Goal: Information Seeking & Learning: Learn about a topic

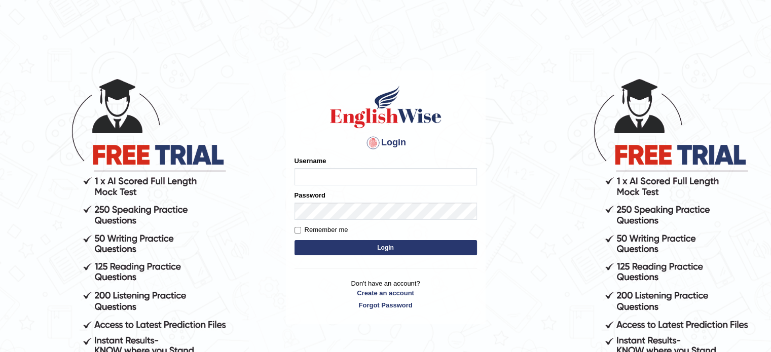
click at [302, 178] on input "Username" at bounding box center [386, 176] width 183 height 17
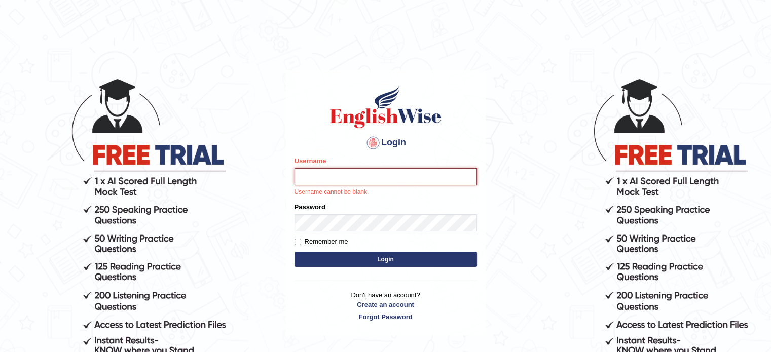
type input "Swaiba"
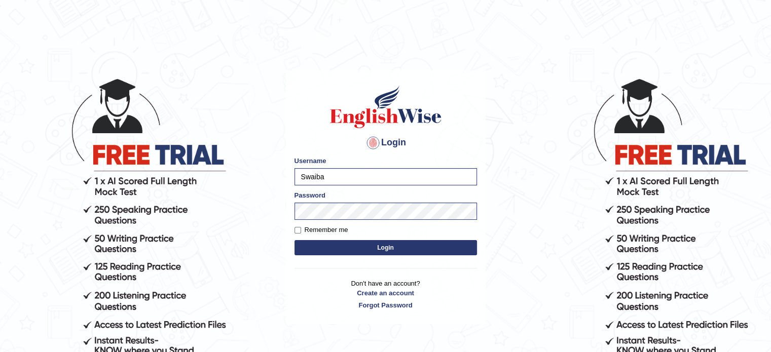
click at [371, 242] on button "Login" at bounding box center [386, 247] width 183 height 15
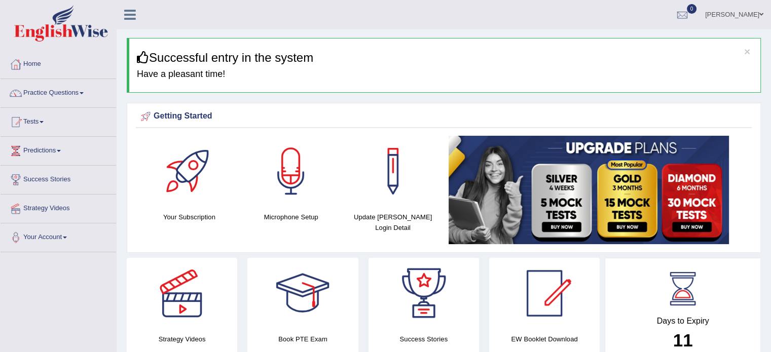
click at [84, 93] on span at bounding box center [82, 93] width 4 height 2
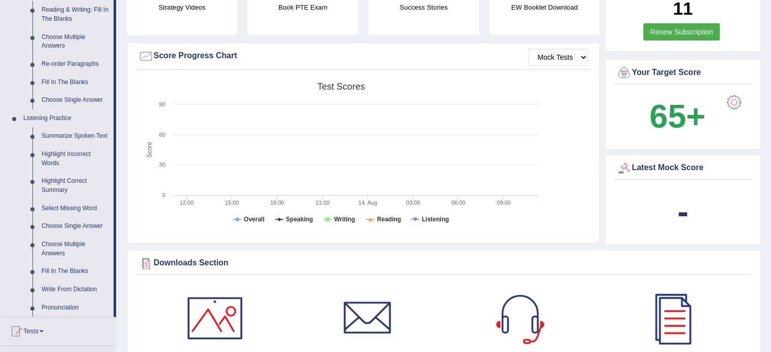
scroll to position [333, 0]
click at [53, 155] on link "Highlight Incorrect Words" at bounding box center [75, 158] width 77 height 27
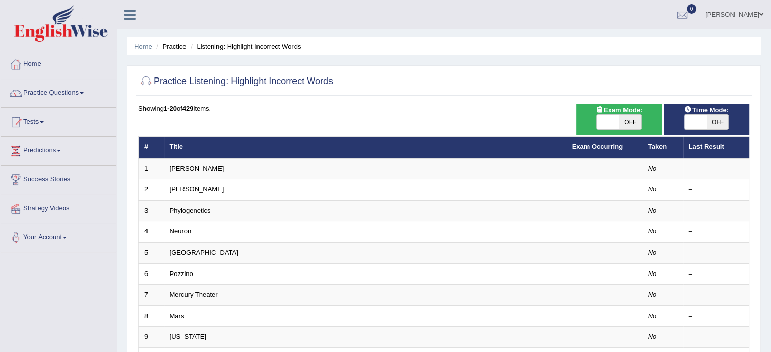
click at [623, 121] on span "OFF" at bounding box center [630, 122] width 22 height 14
checkbox input "true"
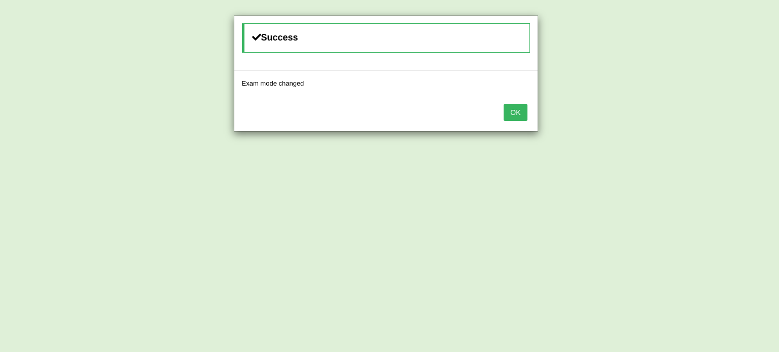
click at [514, 109] on button "OK" at bounding box center [515, 112] width 23 height 17
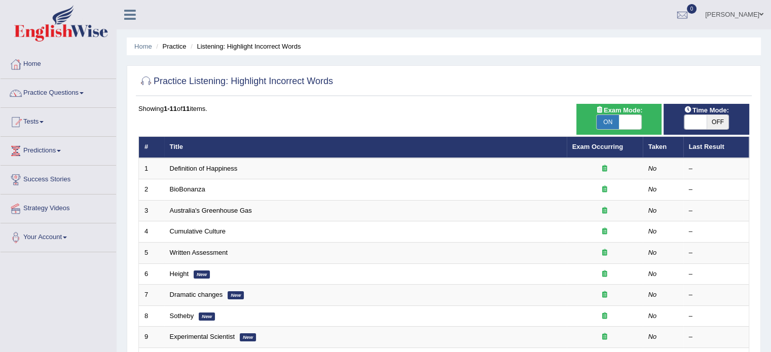
click at [717, 123] on span "OFF" at bounding box center [718, 122] width 22 height 14
checkbox input "true"
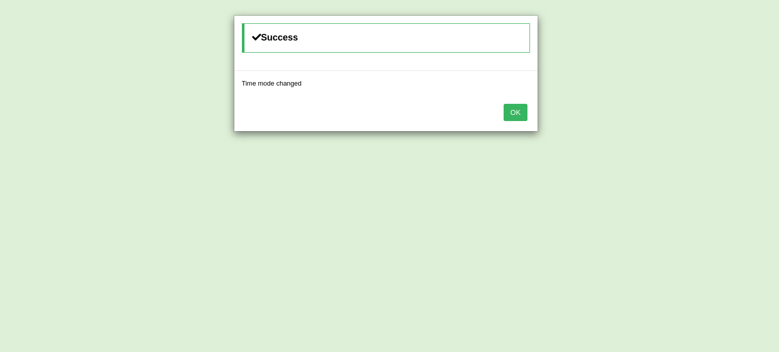
click at [515, 109] on button "OK" at bounding box center [515, 112] width 23 height 17
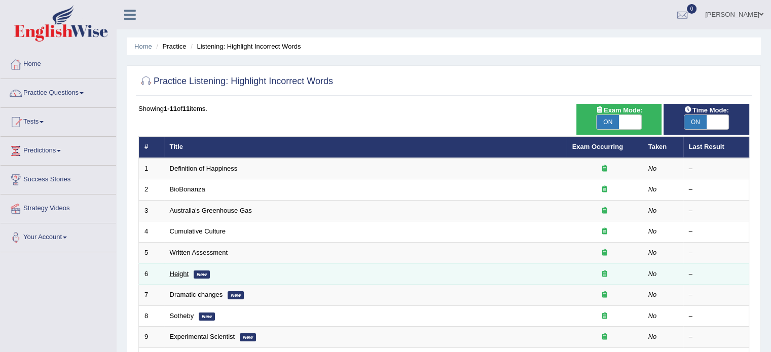
click at [174, 274] on link "Height" at bounding box center [179, 274] width 19 height 8
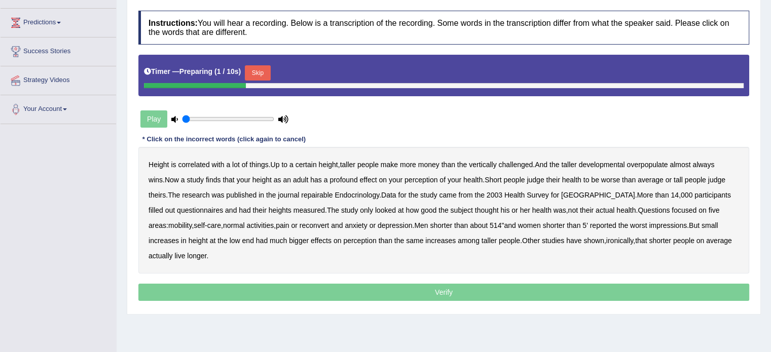
scroll to position [129, 0]
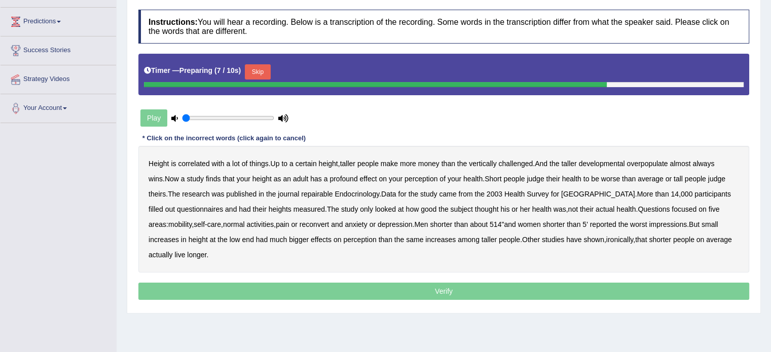
click at [152, 115] on div "Play" at bounding box center [214, 117] width 152 height 25
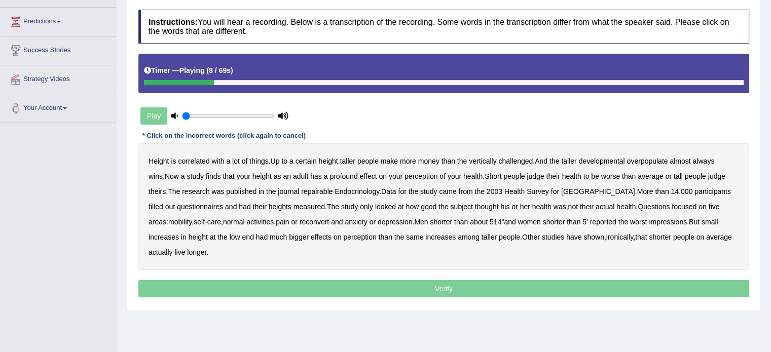
click at [146, 82] on div at bounding box center [179, 82] width 70 height 5
click at [160, 115] on div "Play" at bounding box center [214, 115] width 152 height 25
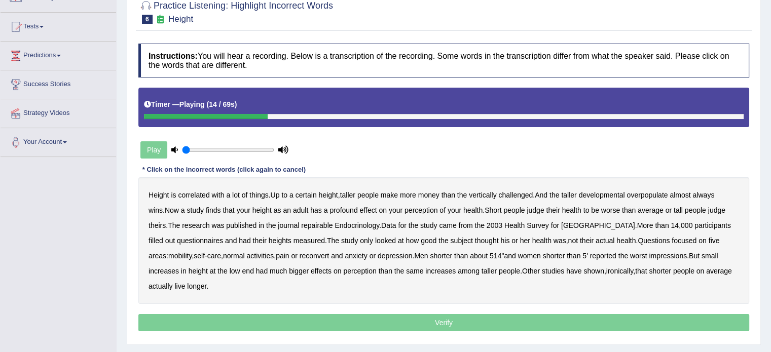
scroll to position [57, 0]
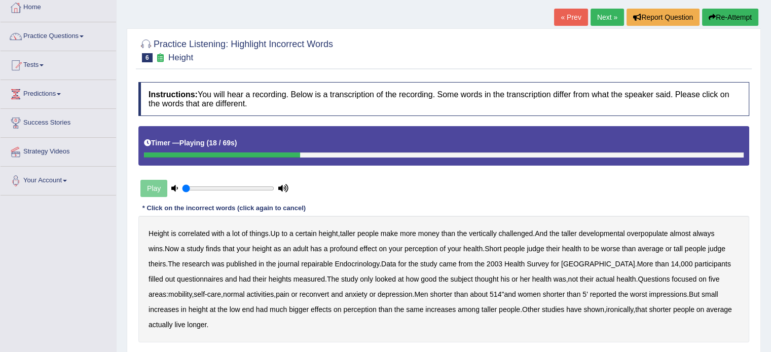
click at [728, 15] on button "Re-Attempt" at bounding box center [730, 17] width 56 height 17
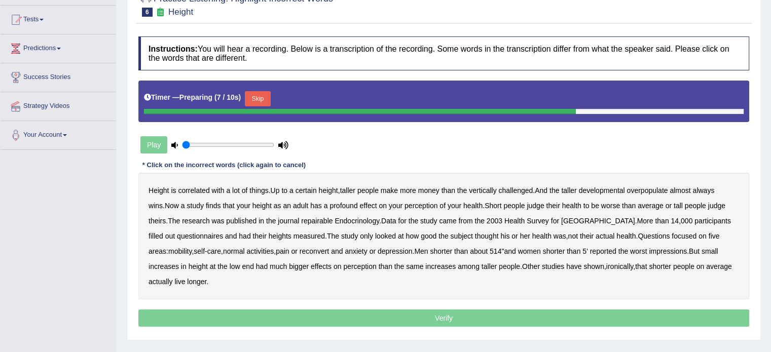
scroll to position [104, 0]
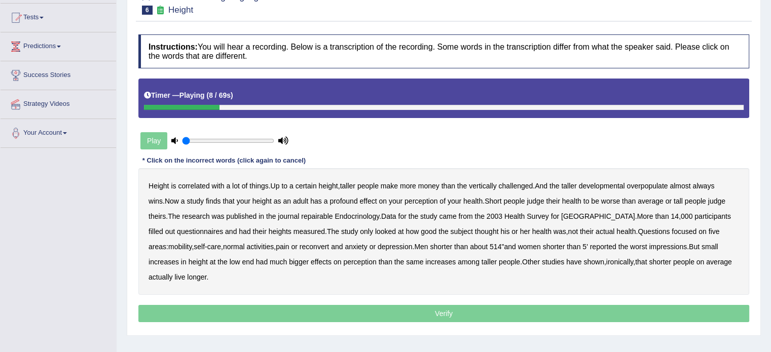
click at [606, 188] on b "developmental" at bounding box center [602, 186] width 46 height 8
click at [650, 186] on b "overpopulate" at bounding box center [647, 186] width 41 height 8
click at [306, 216] on b "repairable" at bounding box center [316, 216] width 31 height 8
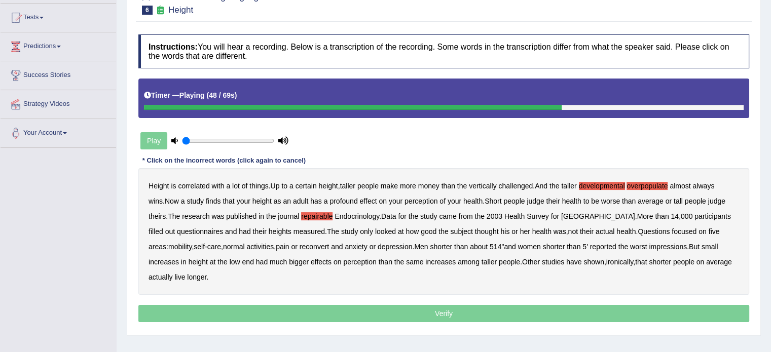
click at [303, 247] on b "reconvert" at bounding box center [314, 247] width 29 height 8
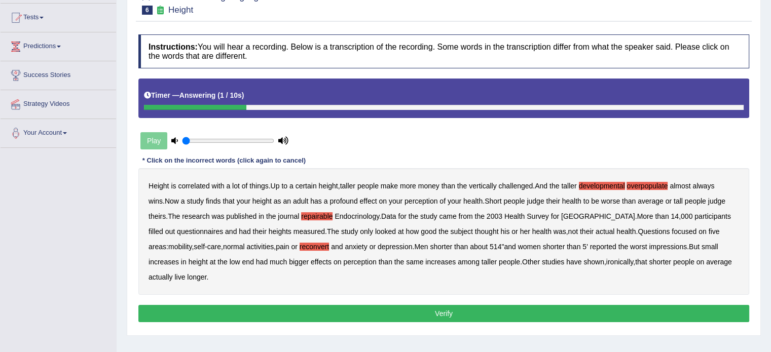
click at [450, 314] on button "Verify" at bounding box center [443, 313] width 611 height 17
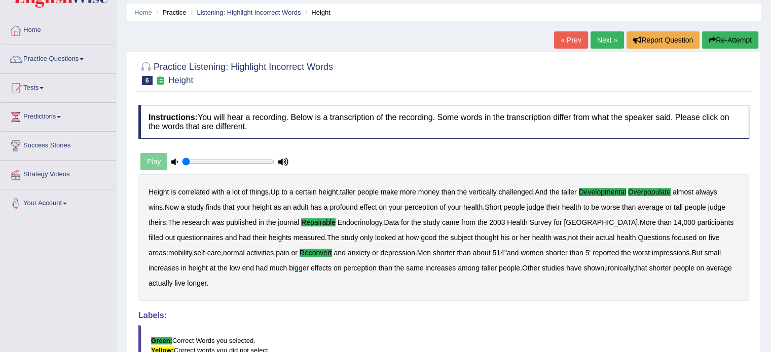
scroll to position [0, 0]
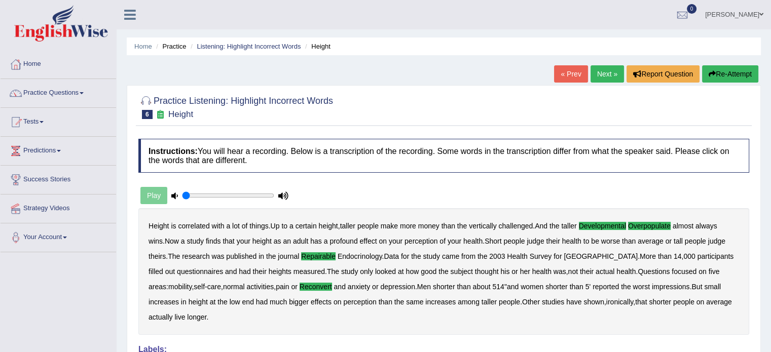
click at [606, 76] on link "Next »" at bounding box center [607, 73] width 33 height 17
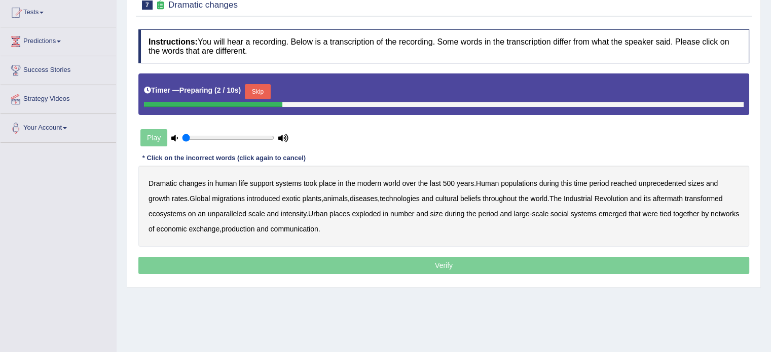
scroll to position [112, 0]
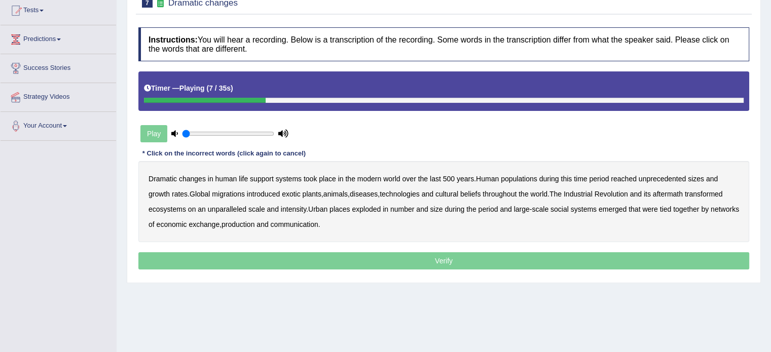
click at [511, 179] on b "populations" at bounding box center [519, 179] width 37 height 8
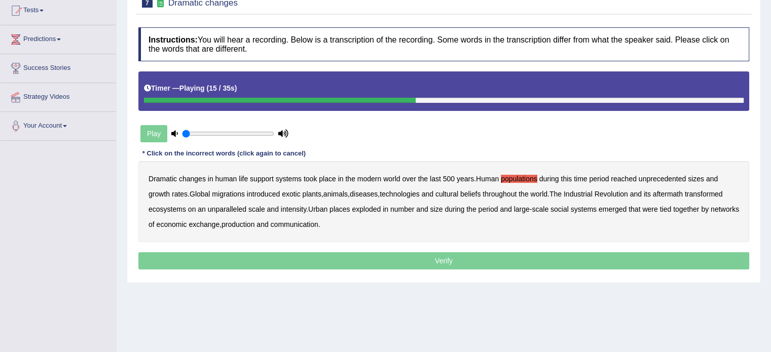
click at [369, 192] on b "diseases" at bounding box center [364, 194] width 28 height 8
click at [175, 209] on b "ecosystems" at bounding box center [168, 209] width 38 height 8
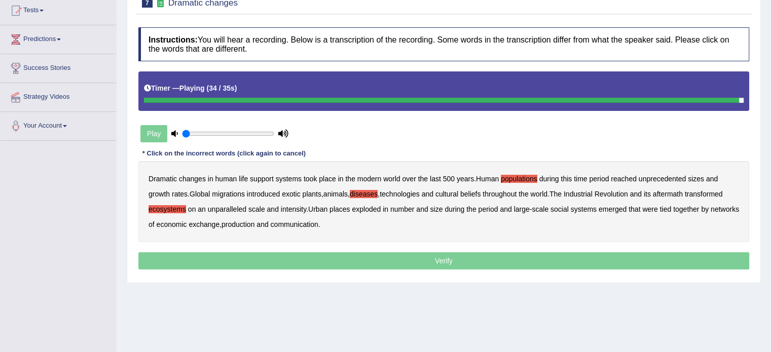
drag, startPoint x: 285, startPoint y: 227, endPoint x: 257, endPoint y: 225, distance: 29.0
click at [255, 225] on b "production" at bounding box center [238, 225] width 33 height 8
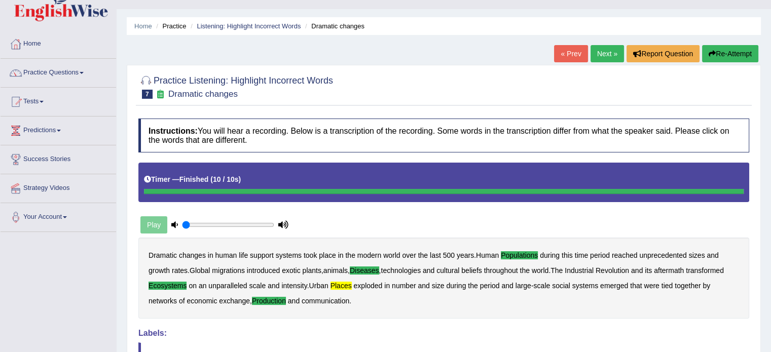
scroll to position [20, 0]
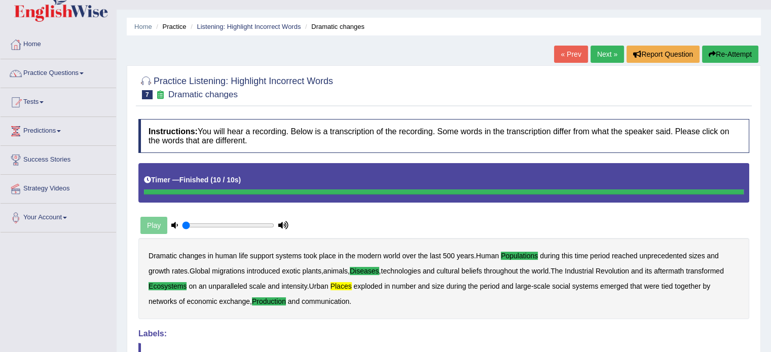
click at [609, 52] on link "Next »" at bounding box center [607, 54] width 33 height 17
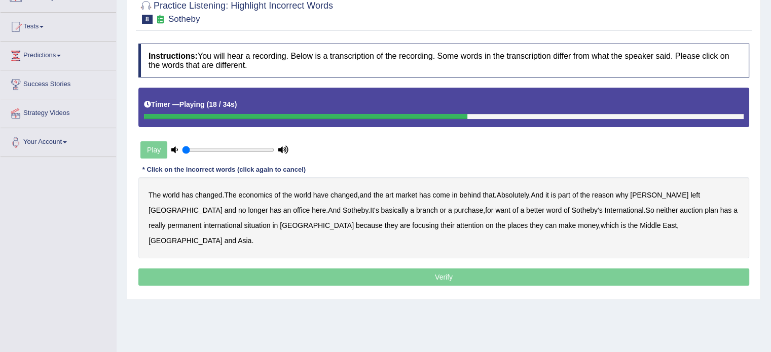
click at [454, 210] on b "purchase" at bounding box center [468, 210] width 29 height 8
click at [495, 210] on b "want" at bounding box center [502, 210] width 15 height 8
click at [244, 223] on b "situation" at bounding box center [257, 226] width 26 height 8
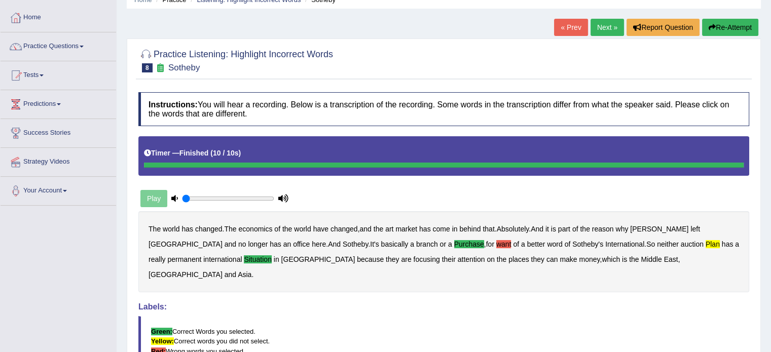
scroll to position [44, 0]
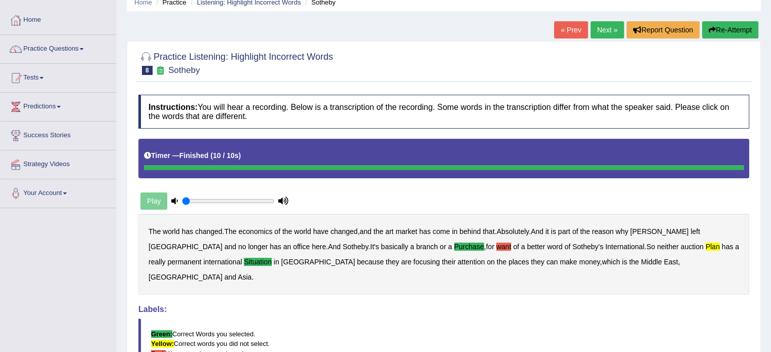
click at [605, 35] on link "Next »" at bounding box center [607, 29] width 33 height 17
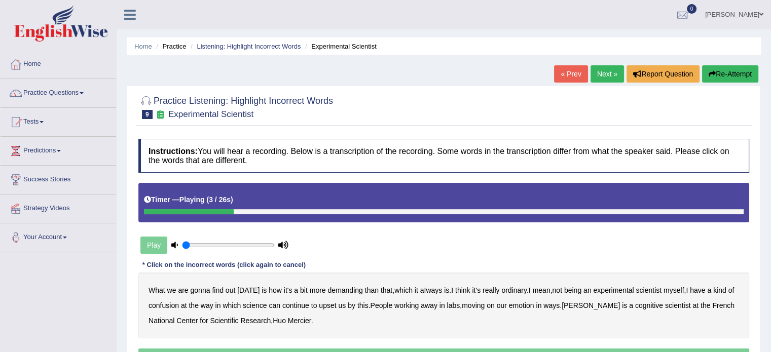
click at [333, 290] on b "demanding" at bounding box center [345, 291] width 35 height 8
click at [514, 289] on b "ordinary" at bounding box center [514, 291] width 25 height 8
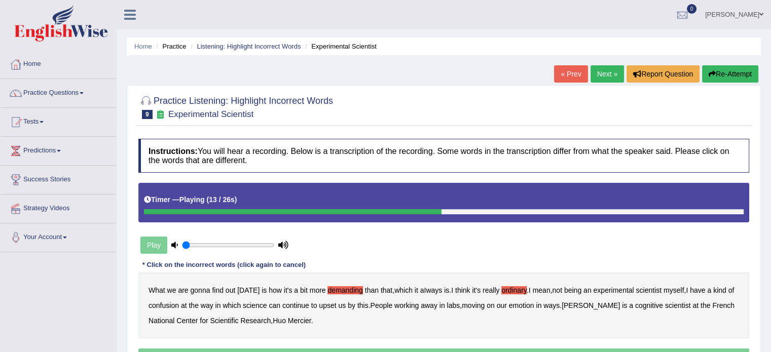
click at [168, 302] on b "confusion" at bounding box center [164, 306] width 30 height 8
click at [327, 306] on b "upset" at bounding box center [327, 306] width 17 height 8
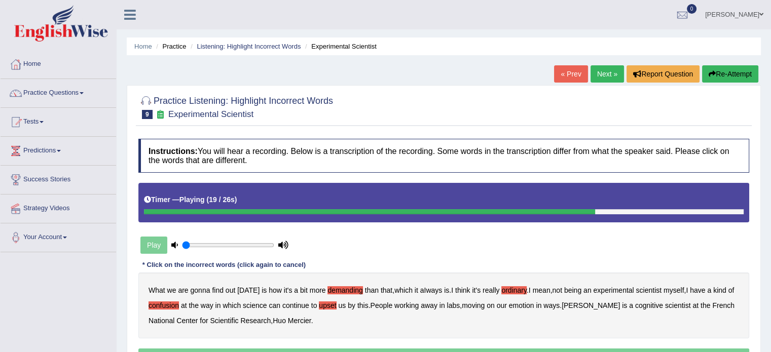
click at [528, 304] on b "emotion" at bounding box center [521, 306] width 25 height 8
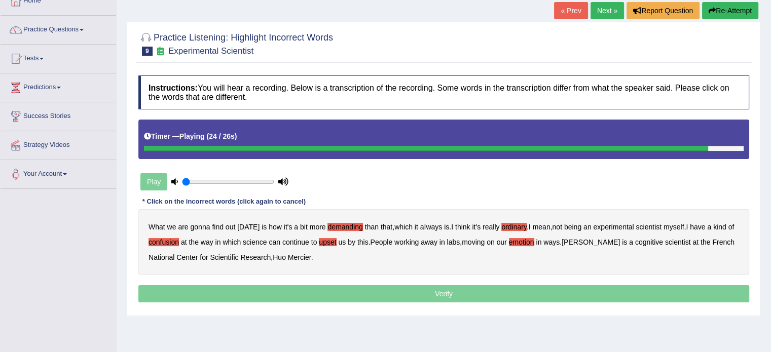
scroll to position [64, 0]
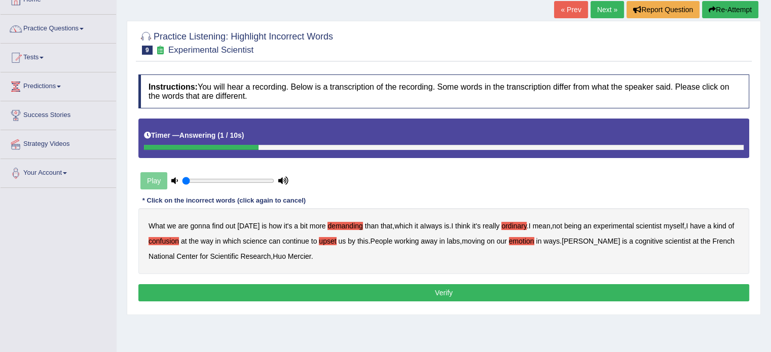
click at [454, 292] on button "Verify" at bounding box center [443, 292] width 611 height 17
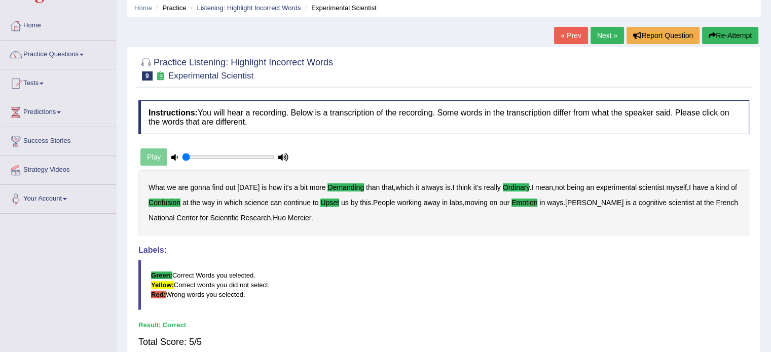
scroll to position [33, 0]
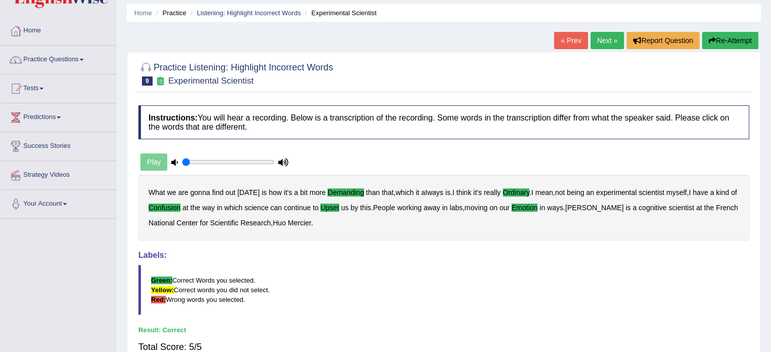
click at [598, 44] on link "Next »" at bounding box center [607, 40] width 33 height 17
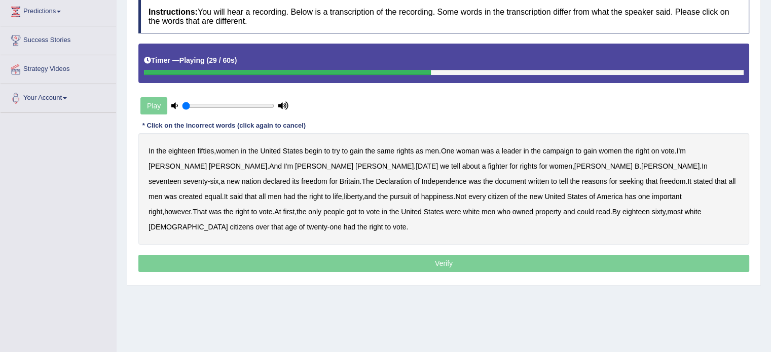
click at [559, 182] on b "tell" at bounding box center [563, 181] width 9 height 8
click at [356, 208] on b "got" at bounding box center [352, 212] width 10 height 8
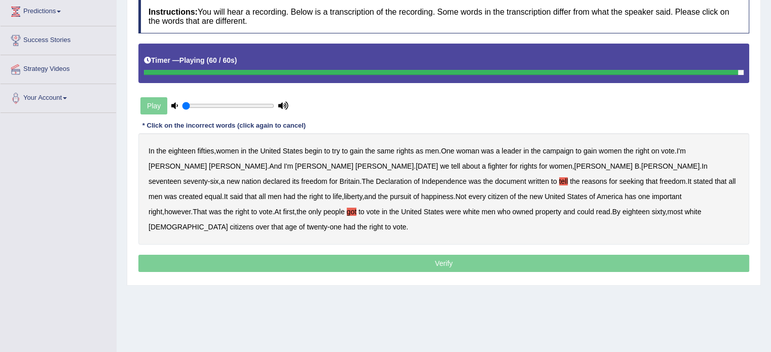
click at [283, 223] on b "that" at bounding box center [277, 227] width 12 height 8
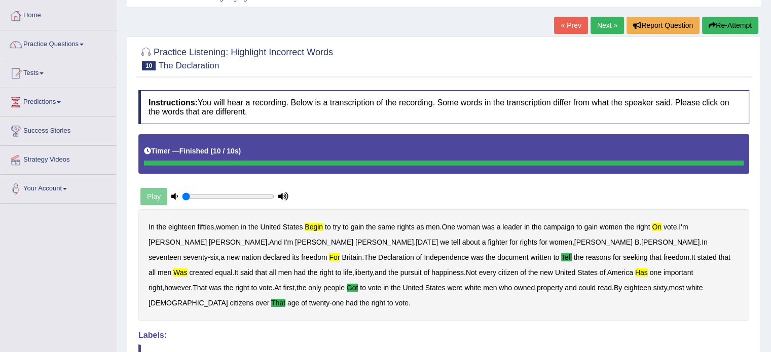
scroll to position [50, 0]
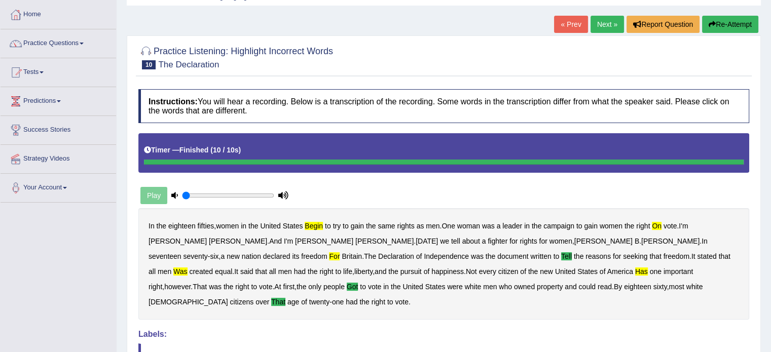
click at [719, 20] on button "Re-Attempt" at bounding box center [730, 24] width 56 height 17
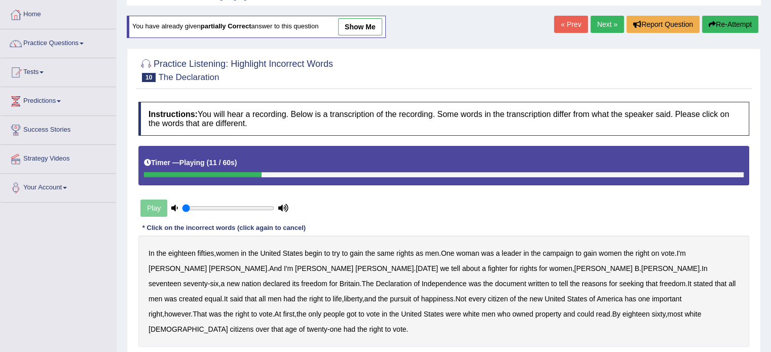
click at [654, 253] on div "In the eighteen fifties , women in the United States begin to try to gain the s…" at bounding box center [443, 292] width 611 height 112
click at [660, 255] on b "on" at bounding box center [656, 253] width 8 height 8
click at [337, 280] on b "for" at bounding box center [333, 284] width 8 height 8
click at [559, 284] on b "tell" at bounding box center [563, 284] width 9 height 8
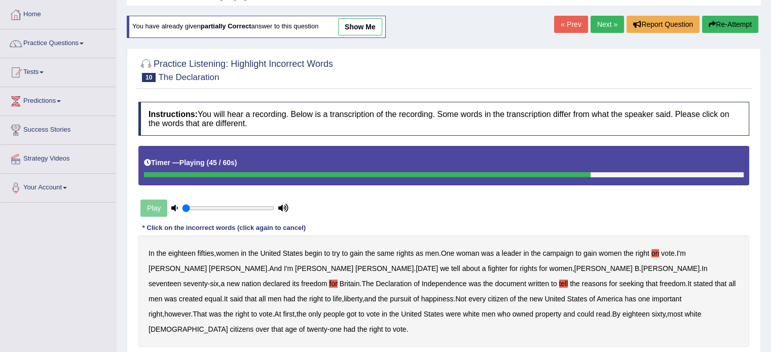
click at [625, 300] on b "has" at bounding box center [631, 299] width 12 height 8
click at [356, 310] on b "got" at bounding box center [352, 314] width 10 height 8
click at [283, 326] on b "that" at bounding box center [277, 330] width 12 height 8
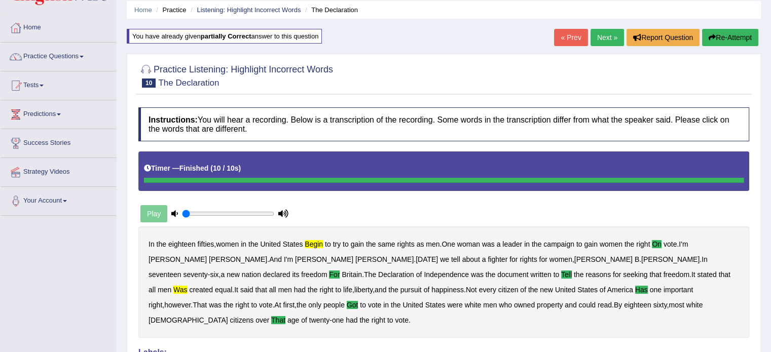
scroll to position [33, 0]
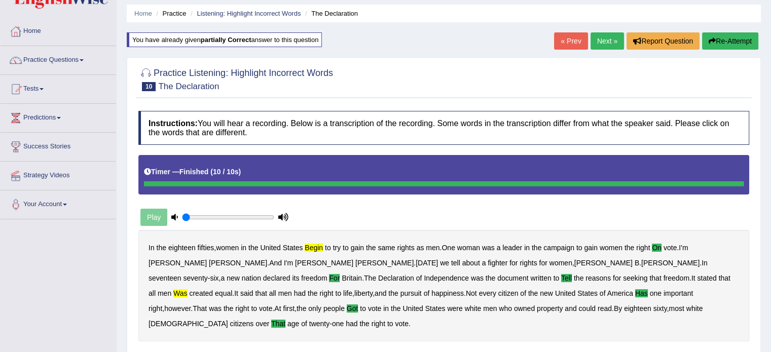
click at [723, 42] on button "Re-Attempt" at bounding box center [730, 40] width 56 height 17
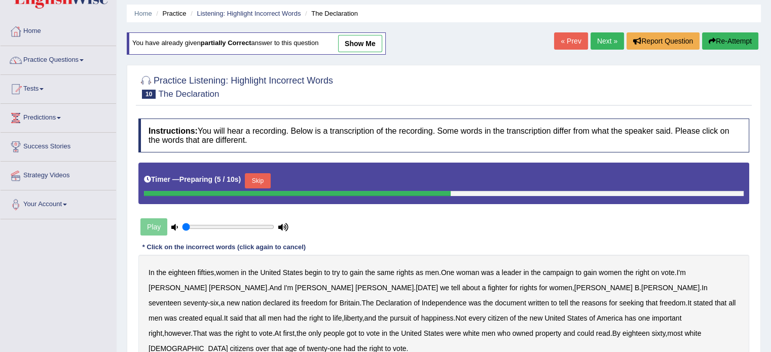
click at [256, 177] on button "Skip" at bounding box center [257, 180] width 25 height 15
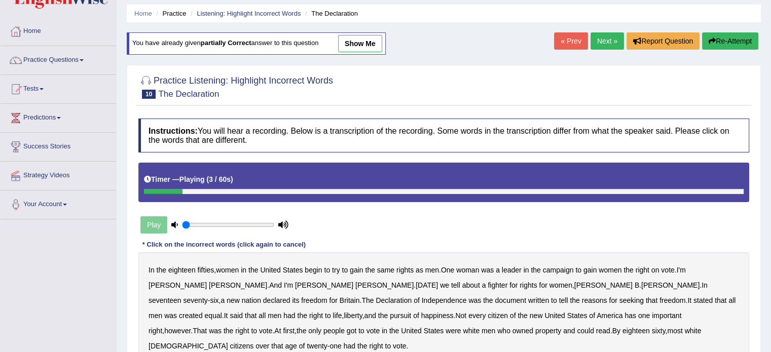
click at [314, 269] on b "begin" at bounding box center [313, 270] width 17 height 8
click at [660, 270] on b "on" at bounding box center [656, 270] width 8 height 8
click at [337, 297] on b "for" at bounding box center [333, 301] width 8 height 8
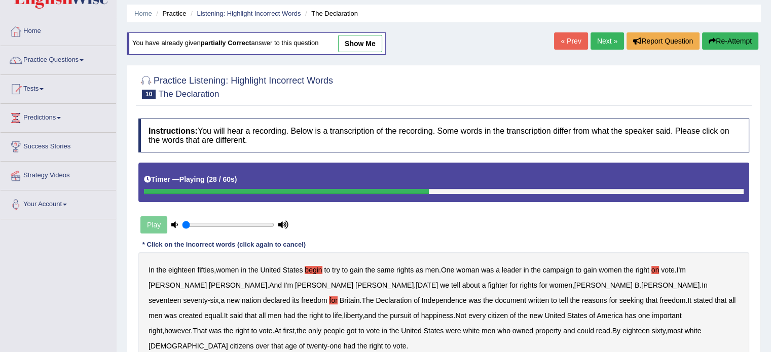
click at [559, 297] on b "tell" at bounding box center [563, 301] width 9 height 8
click at [177, 312] on b "was" at bounding box center [170, 316] width 13 height 8
click at [625, 316] on b "has" at bounding box center [631, 316] width 12 height 8
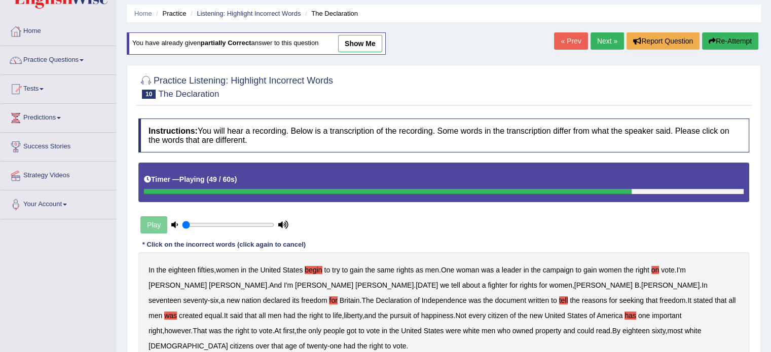
click at [356, 327] on b "got" at bounding box center [352, 331] width 10 height 8
click at [283, 342] on b "that" at bounding box center [277, 346] width 12 height 8
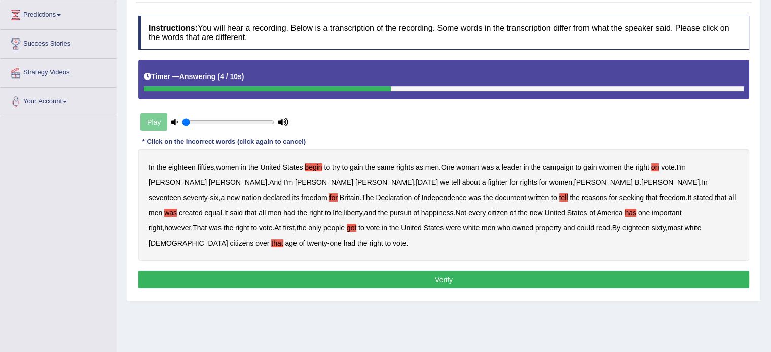
scroll to position [139, 0]
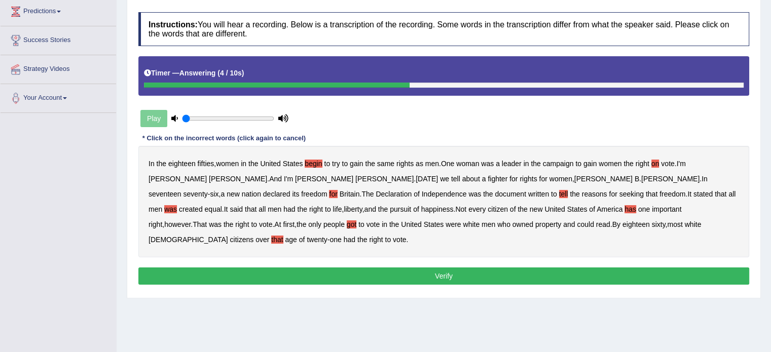
click at [450, 268] on button "Verify" at bounding box center [443, 276] width 611 height 17
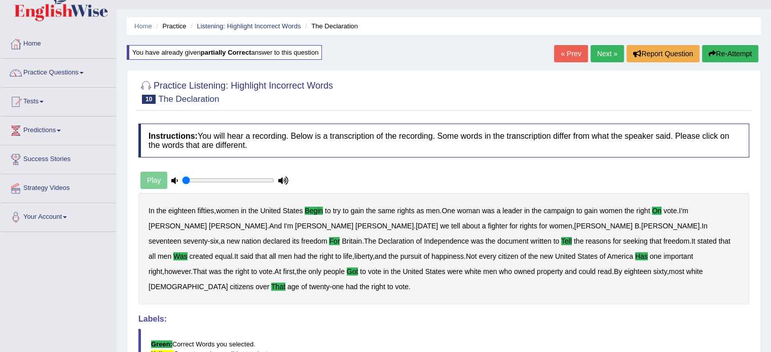
scroll to position [14, 0]
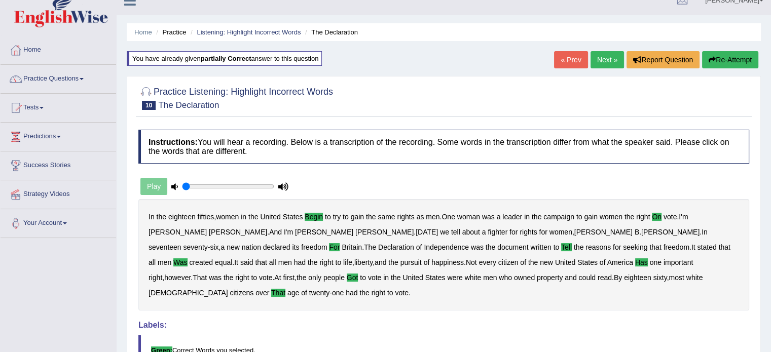
click at [594, 59] on link "Next »" at bounding box center [607, 59] width 33 height 17
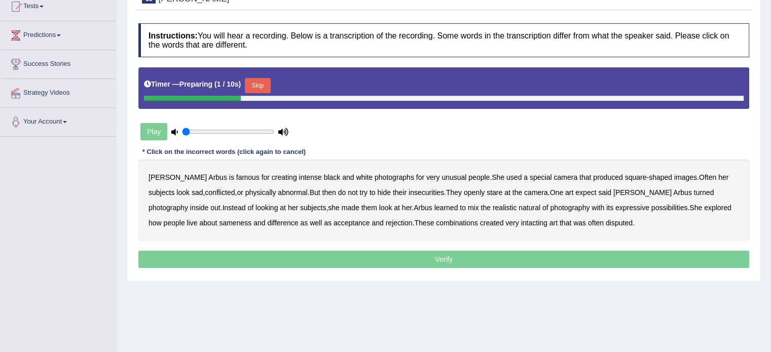
scroll to position [119, 0]
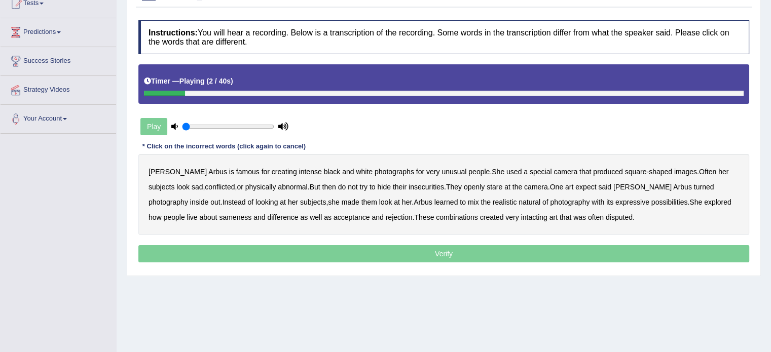
click at [236, 168] on b "famous" at bounding box center [247, 172] width 23 height 8
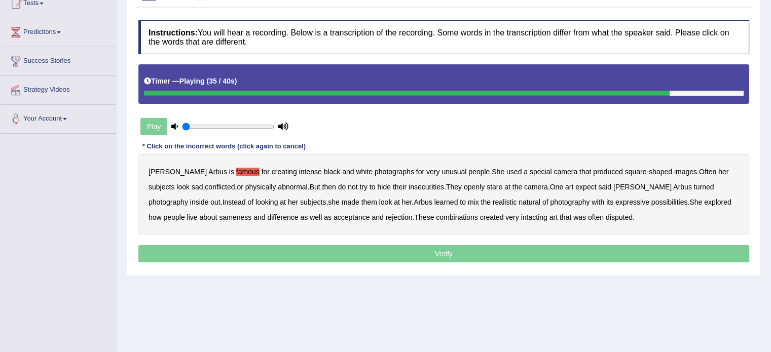
click at [217, 213] on b "about" at bounding box center [208, 217] width 18 height 8
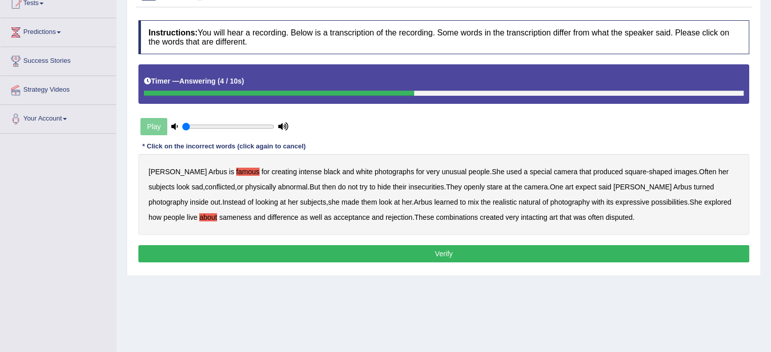
click at [521, 216] on b "intacting" at bounding box center [534, 217] width 26 height 8
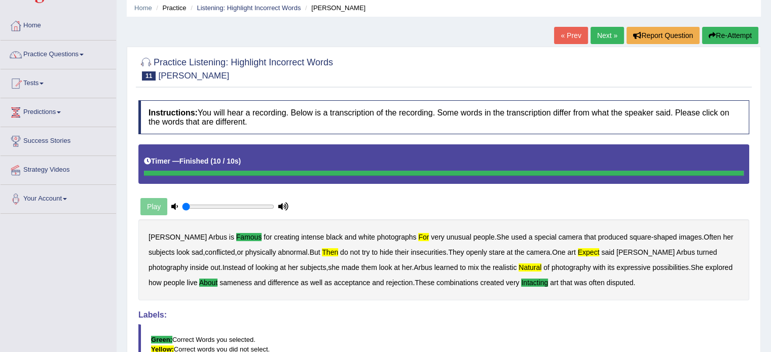
scroll to position [38, 0]
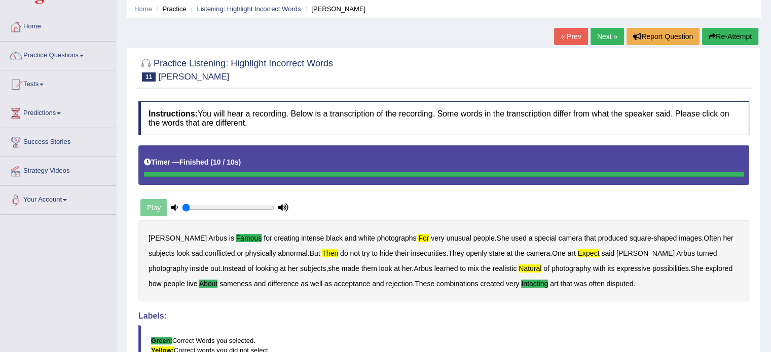
click at [549, 28] on div "Home Practice Listening: Highlight Incorrect Words Diane Arbus « Prev Next » Re…" at bounding box center [444, 216] width 655 height 508
click at [720, 32] on button "Re-Attempt" at bounding box center [730, 36] width 56 height 17
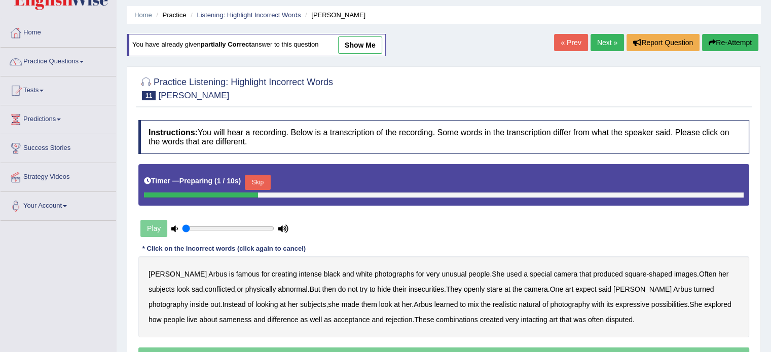
scroll to position [30, 0]
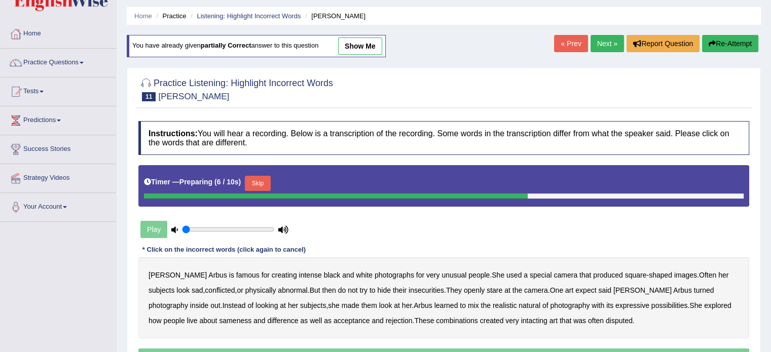
click at [260, 178] on button "Skip" at bounding box center [257, 183] width 25 height 15
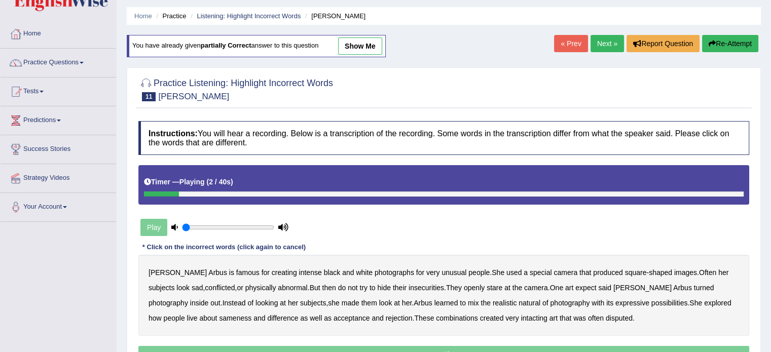
click at [236, 271] on b "famous" at bounding box center [247, 273] width 23 height 8
click at [416, 271] on b "for" at bounding box center [420, 273] width 8 height 8
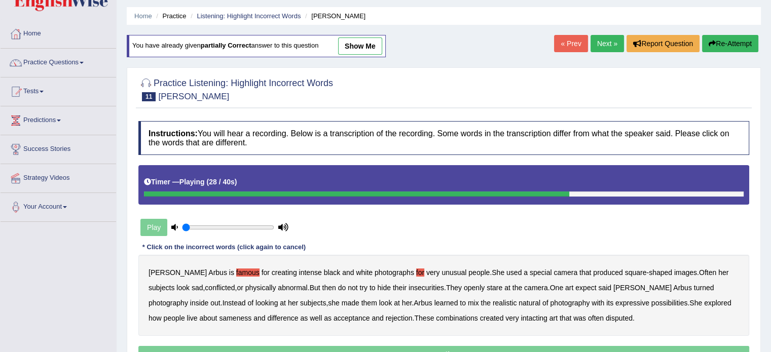
click at [519, 304] on b "natural" at bounding box center [530, 303] width 22 height 8
click at [217, 314] on b "about" at bounding box center [208, 318] width 18 height 8
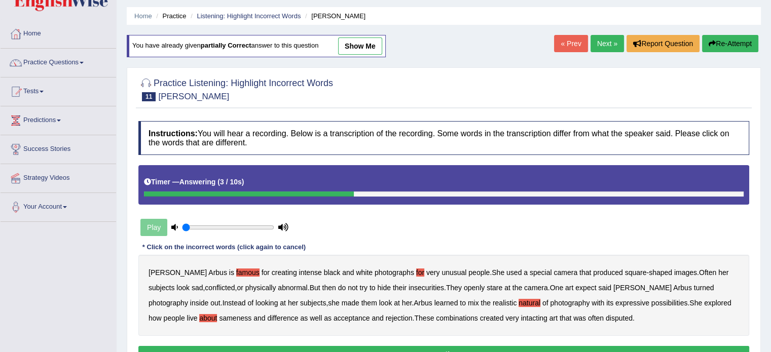
click at [521, 315] on b "intacting" at bounding box center [534, 318] width 26 height 8
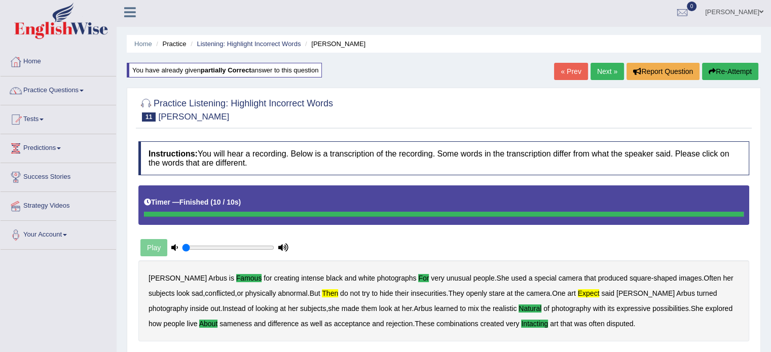
scroll to position [0, 0]
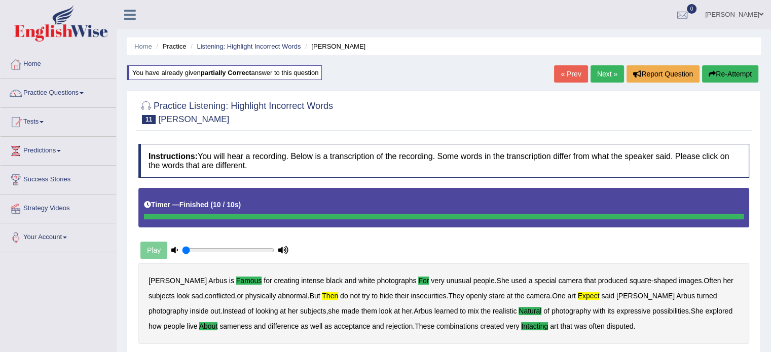
click at [719, 74] on button "Re-Attempt" at bounding box center [730, 73] width 56 height 17
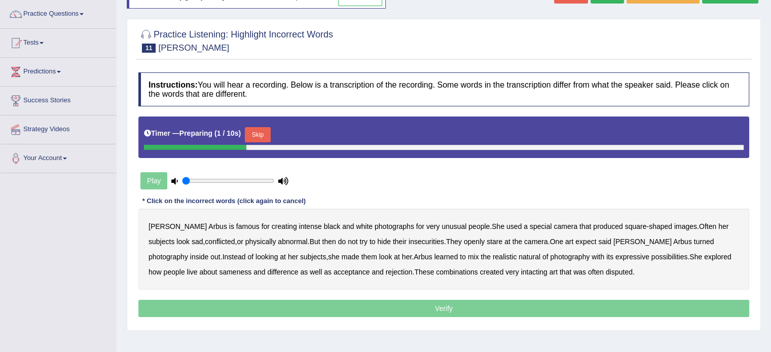
scroll to position [80, 0]
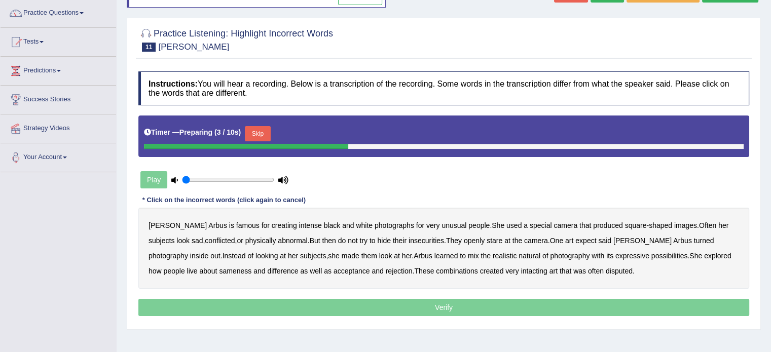
click at [260, 126] on button "Skip" at bounding box center [257, 133] width 25 height 15
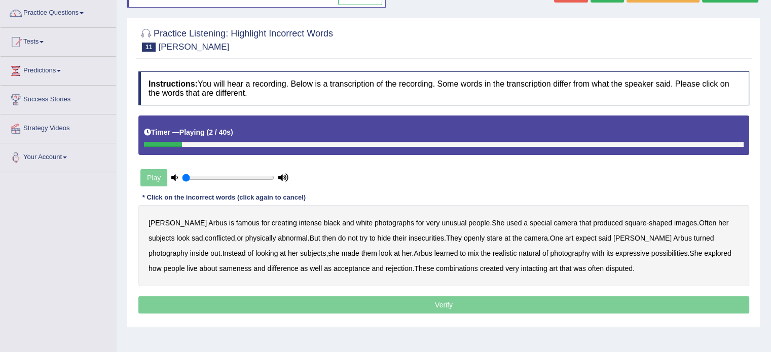
click at [236, 224] on b "famous" at bounding box center [247, 223] width 23 height 8
click at [416, 222] on b "for" at bounding box center [420, 223] width 8 height 8
click at [322, 237] on b "then" at bounding box center [329, 238] width 14 height 8
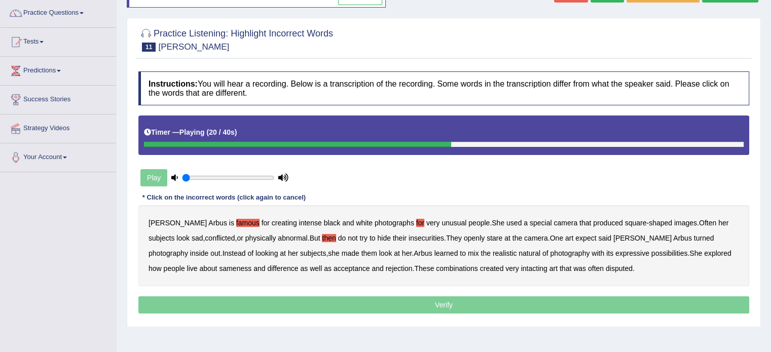
click at [576, 237] on b "expect" at bounding box center [586, 238] width 21 height 8
click at [519, 253] on b "natural" at bounding box center [530, 253] width 22 height 8
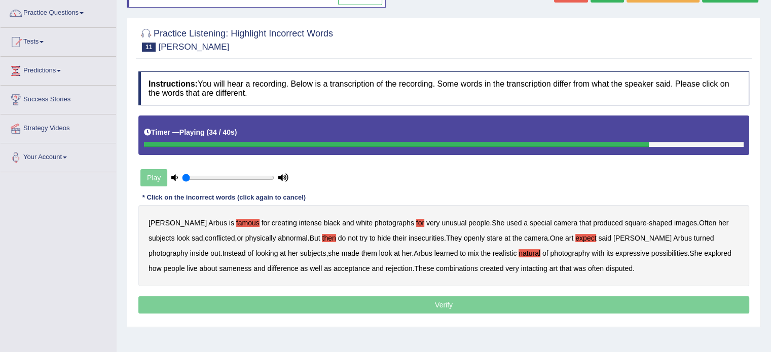
click at [217, 265] on b "about" at bounding box center [208, 269] width 18 height 8
click at [521, 265] on b "intacting" at bounding box center [534, 269] width 26 height 8
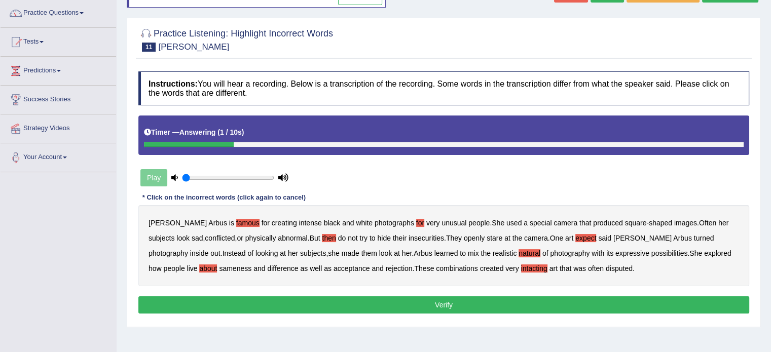
click at [454, 305] on button "Verify" at bounding box center [443, 305] width 611 height 17
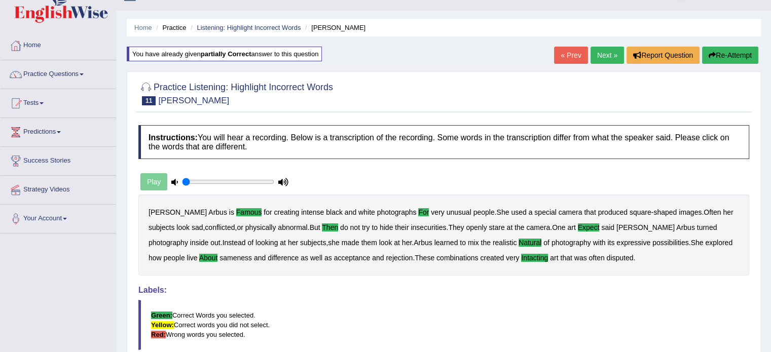
scroll to position [19, 0]
click at [600, 51] on link "Next »" at bounding box center [607, 54] width 33 height 17
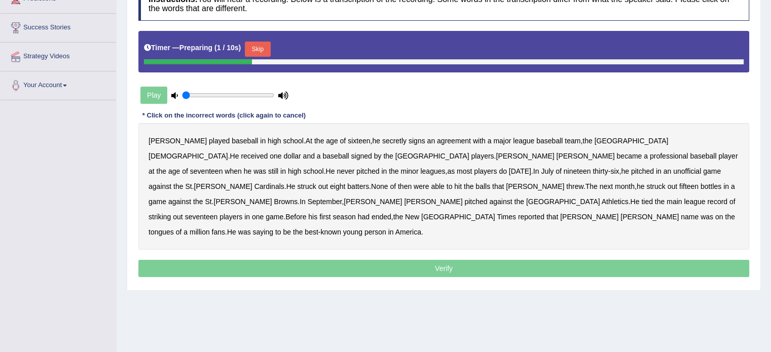
scroll to position [180, 0]
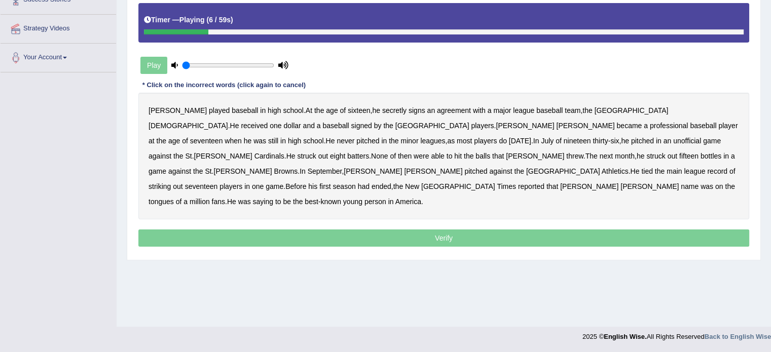
click at [409, 109] on b "signs" at bounding box center [417, 110] width 17 height 8
click at [241, 137] on b "when" at bounding box center [233, 141] width 17 height 8
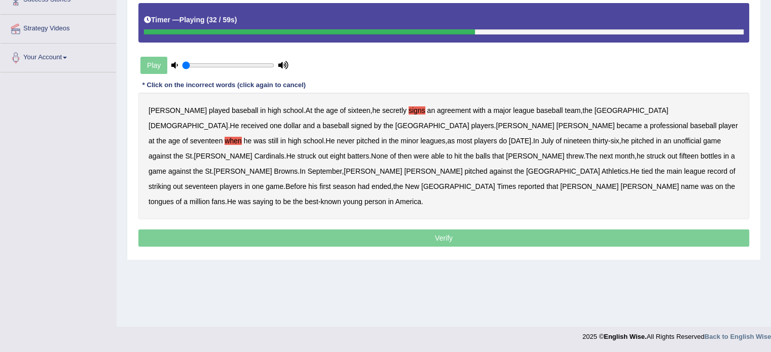
click at [412, 152] on b "then" at bounding box center [405, 156] width 14 height 8
click at [701, 153] on b "bottles" at bounding box center [711, 156] width 21 height 8
click at [682, 167] on b "main" at bounding box center [674, 171] width 15 height 8
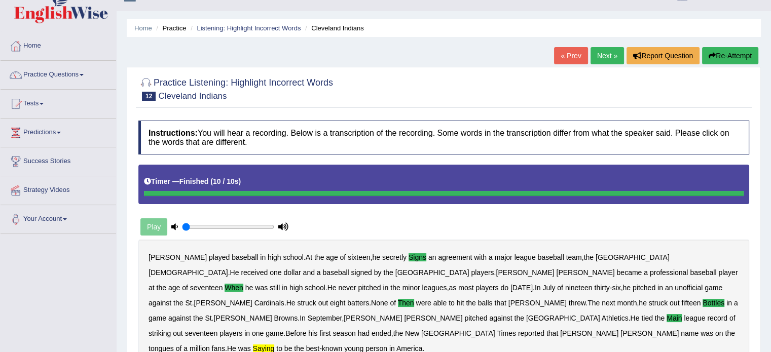
scroll to position [9, 0]
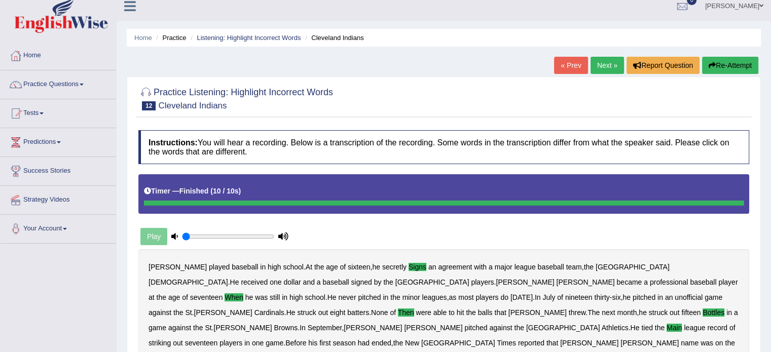
click at [593, 65] on link "Next »" at bounding box center [607, 65] width 33 height 17
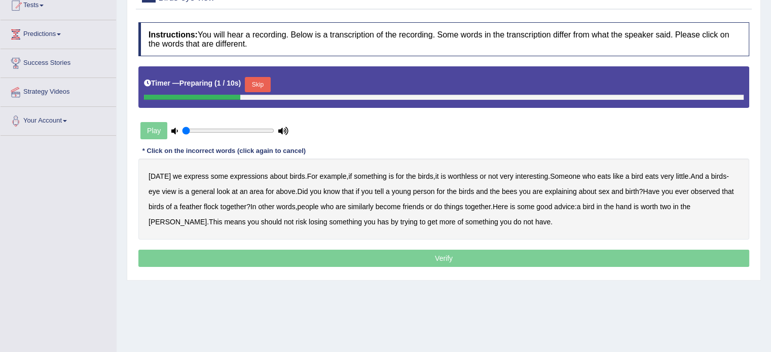
scroll to position [124, 0]
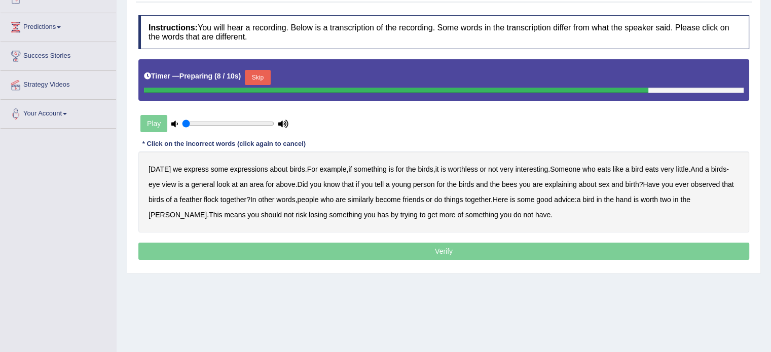
click at [261, 75] on button "Skip" at bounding box center [257, 77] width 25 height 15
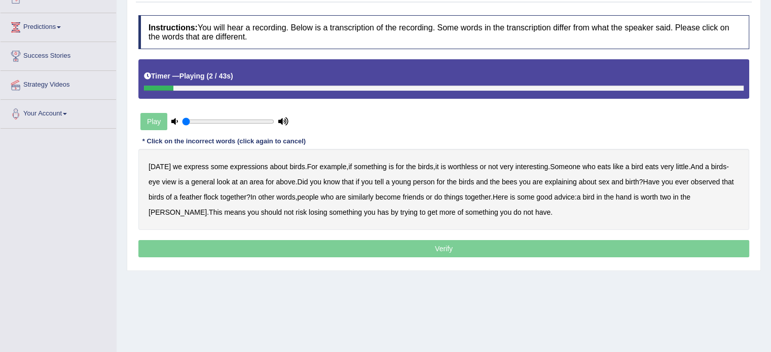
click at [199, 165] on b "express" at bounding box center [196, 167] width 25 height 8
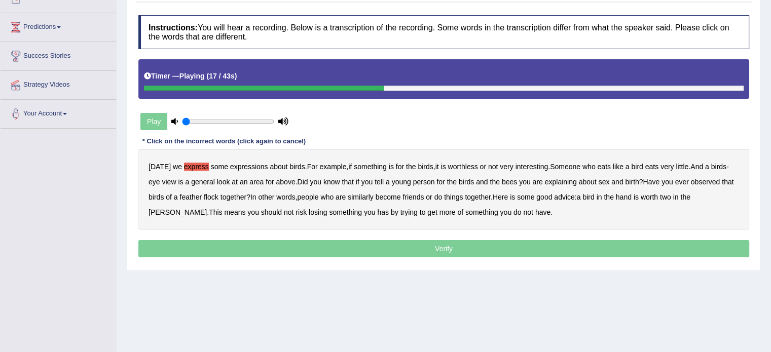
click at [269, 180] on b "for" at bounding box center [270, 182] width 8 height 8
click at [444, 181] on b "for" at bounding box center [441, 182] width 8 height 8
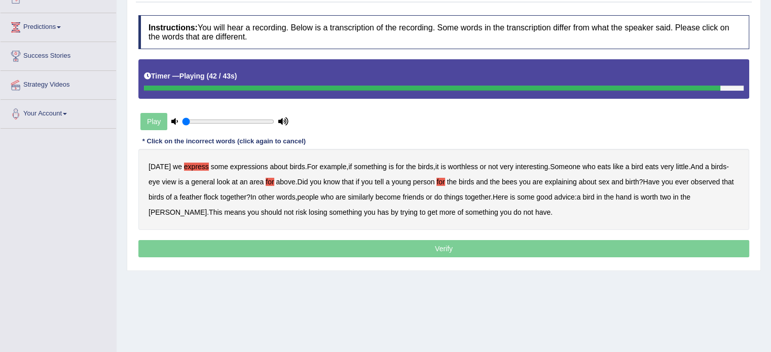
click at [377, 212] on b "has" at bounding box center [383, 212] width 12 height 8
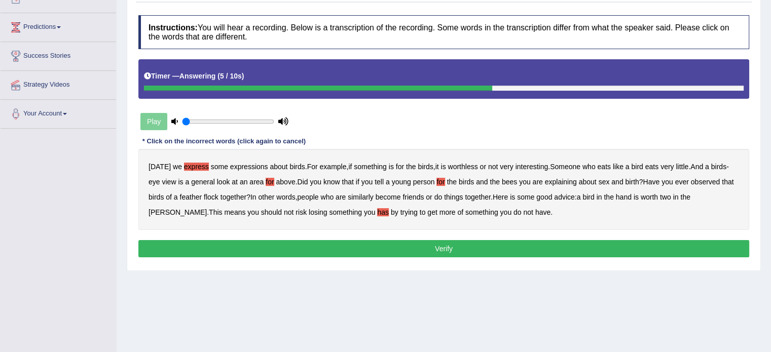
click at [426, 246] on button "Verify" at bounding box center [443, 248] width 611 height 17
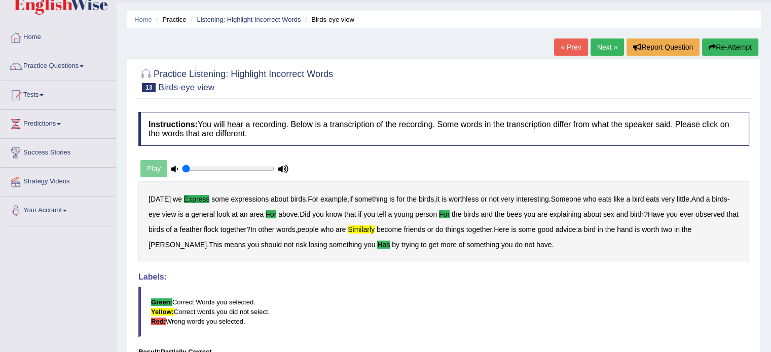
scroll to position [24, 0]
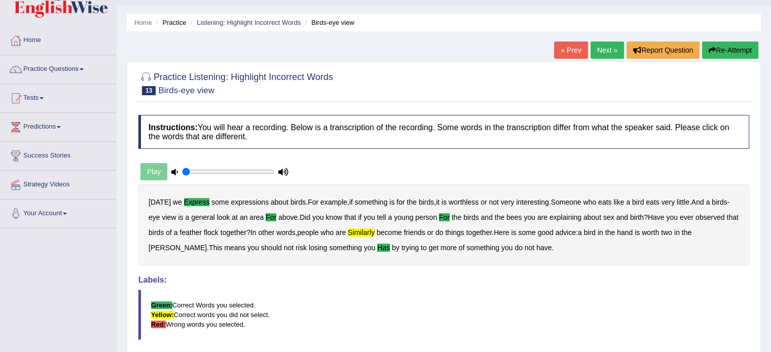
click at [604, 55] on link "Next »" at bounding box center [607, 50] width 33 height 17
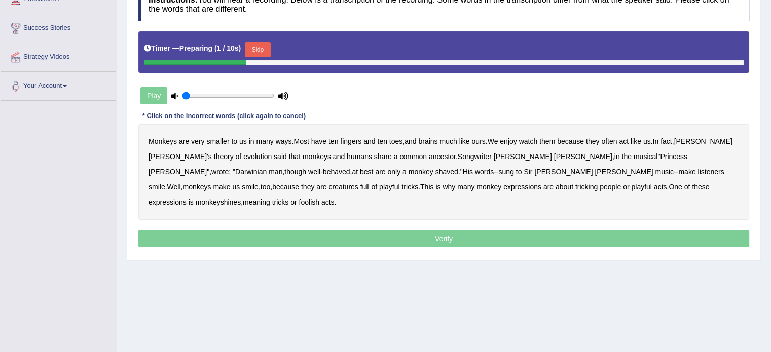
scroll to position [152, 0]
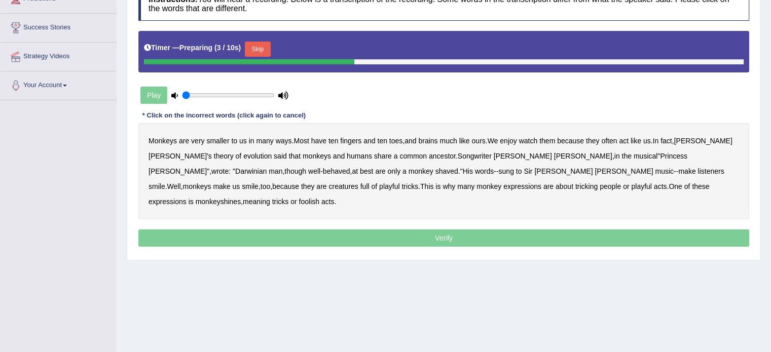
click at [258, 44] on button "Skip" at bounding box center [257, 49] width 25 height 15
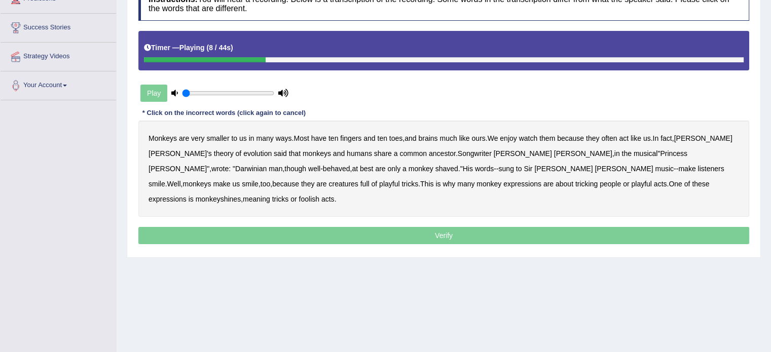
click at [535, 137] on b "watch" at bounding box center [528, 138] width 19 height 8
click at [216, 147] on div "Monkeys are very smaller to us in many ways . Most have ten fingers and ten toe…" at bounding box center [443, 169] width 611 height 96
click at [274, 151] on b "said" at bounding box center [280, 154] width 13 height 8
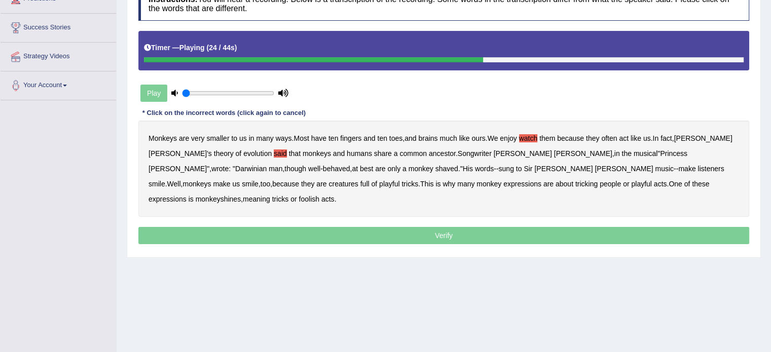
click at [375, 166] on b "are" at bounding box center [380, 169] width 10 height 8
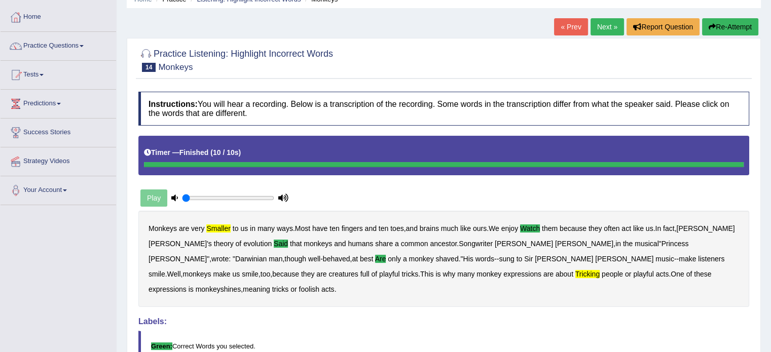
scroll to position [33, 0]
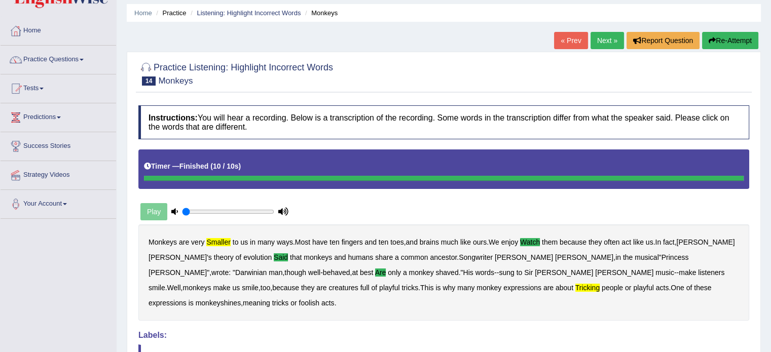
click at [729, 38] on button "Re-Attempt" at bounding box center [730, 40] width 56 height 17
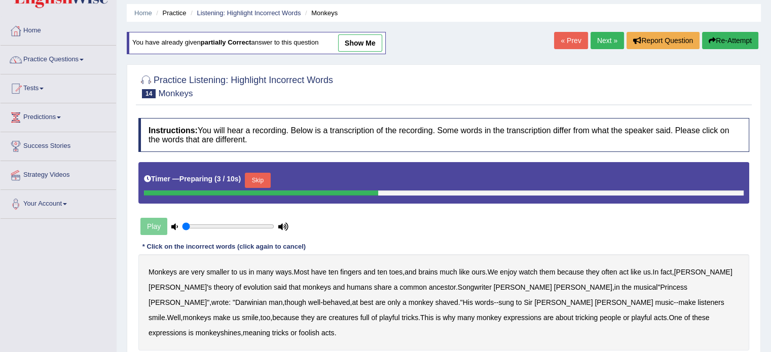
click at [264, 181] on button "Skip" at bounding box center [257, 180] width 25 height 15
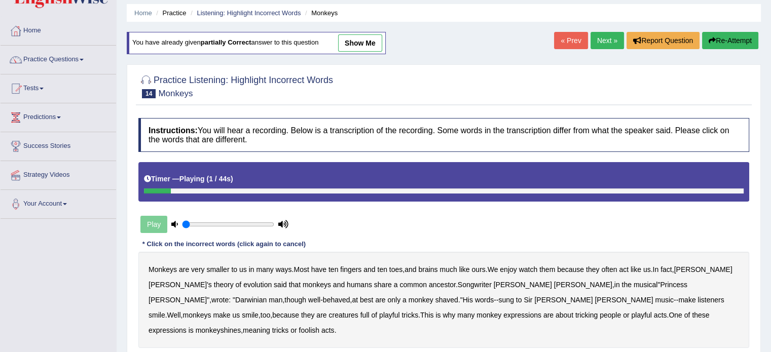
click at [219, 270] on b "smaller" at bounding box center [217, 270] width 23 height 8
click at [537, 269] on b "watch" at bounding box center [528, 270] width 19 height 8
click at [274, 284] on b "said" at bounding box center [280, 285] width 13 height 8
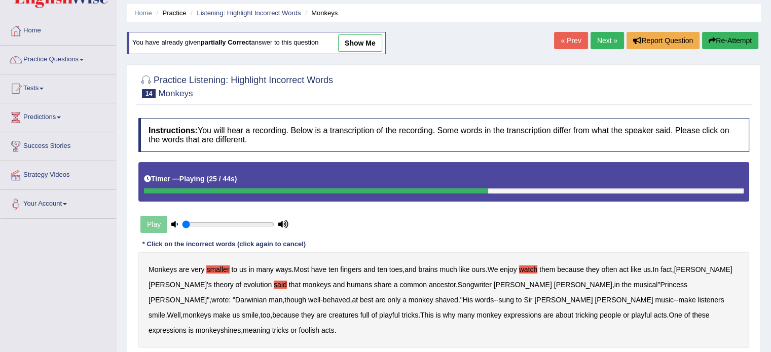
click at [375, 296] on b "are" at bounding box center [380, 300] width 10 height 8
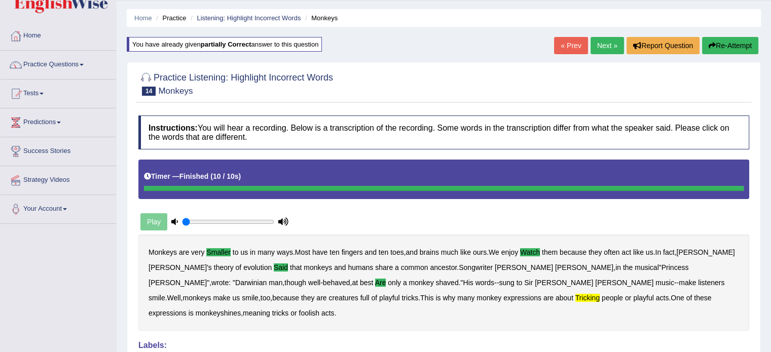
scroll to position [28, 0]
click at [600, 48] on link "Next »" at bounding box center [607, 45] width 33 height 17
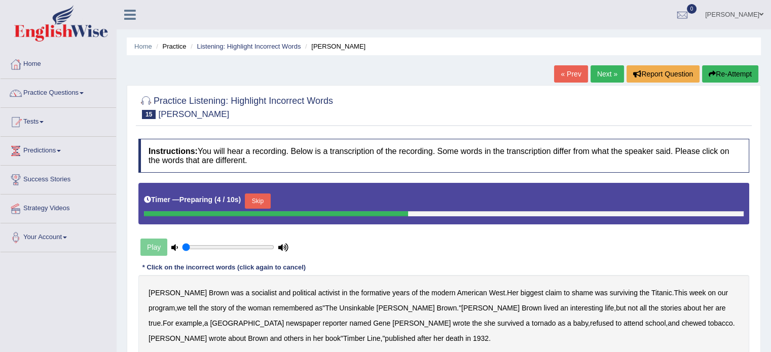
click at [262, 200] on button "Skip" at bounding box center [257, 201] width 25 height 15
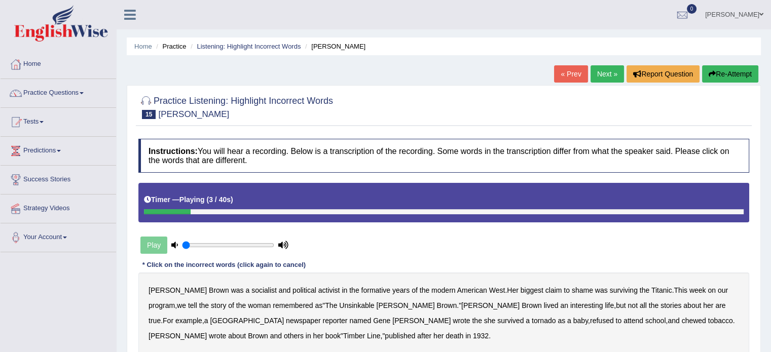
click at [252, 292] on b "socialist" at bounding box center [264, 291] width 25 height 8
click at [572, 292] on b "shame" at bounding box center [582, 291] width 21 height 8
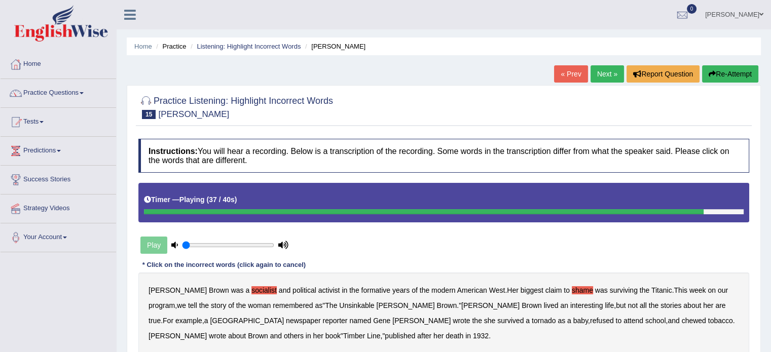
click at [311, 332] on b "in" at bounding box center [309, 336] width 6 height 8
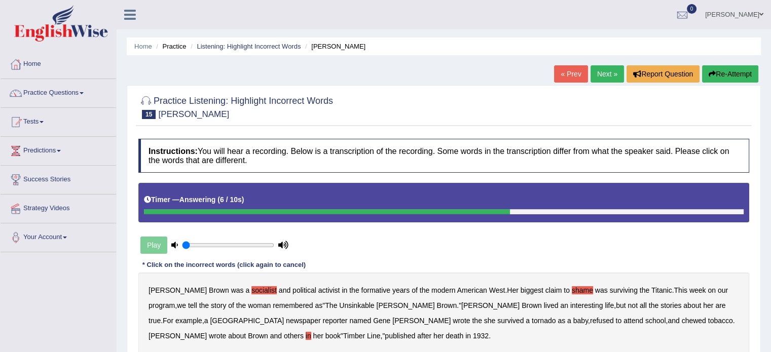
click at [311, 332] on b "in" at bounding box center [309, 336] width 6 height 8
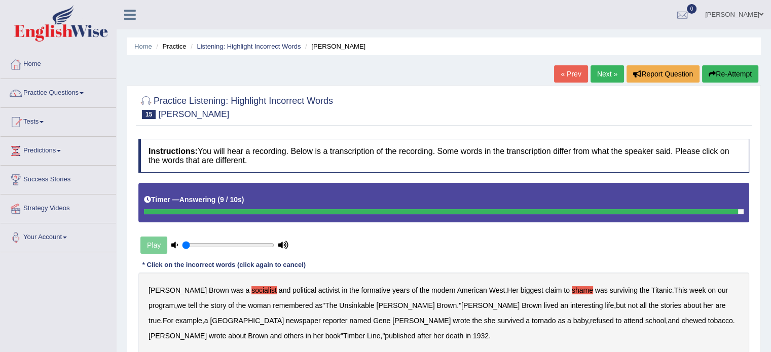
scroll to position [16, 0]
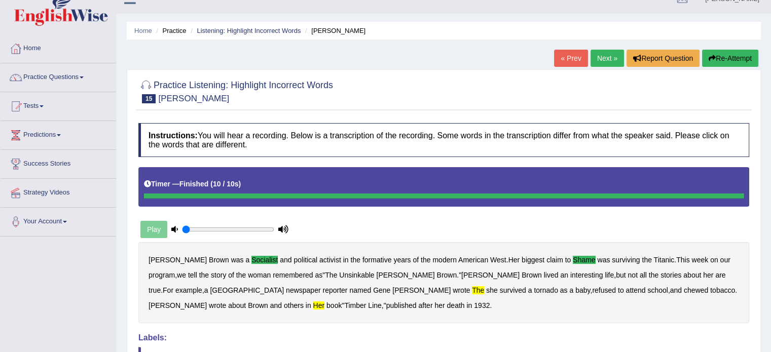
click at [735, 60] on button "Re-Attempt" at bounding box center [730, 58] width 56 height 17
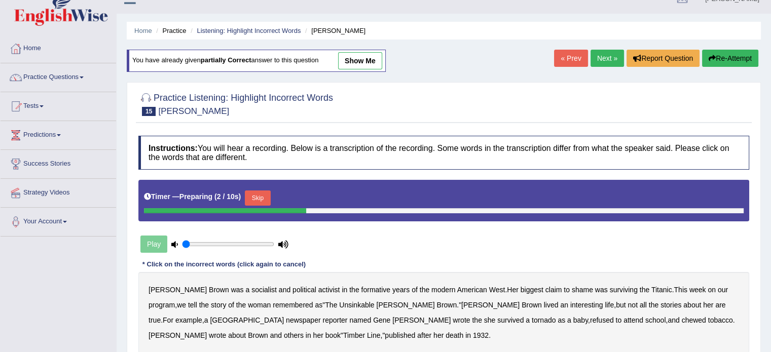
click at [263, 196] on button "Skip" at bounding box center [257, 198] width 25 height 15
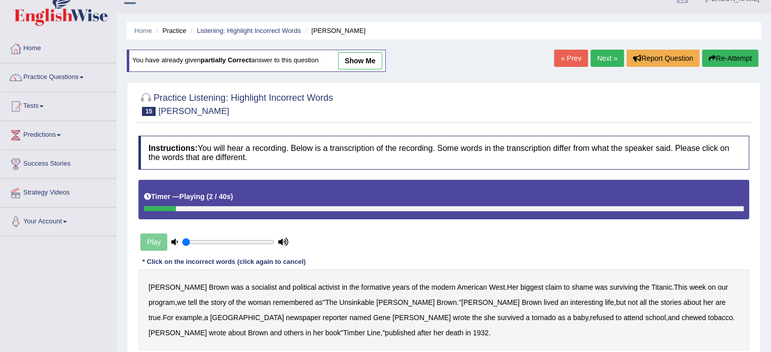
click at [252, 287] on b "socialist" at bounding box center [264, 287] width 25 height 8
click at [572, 285] on b "shame" at bounding box center [582, 287] width 21 height 8
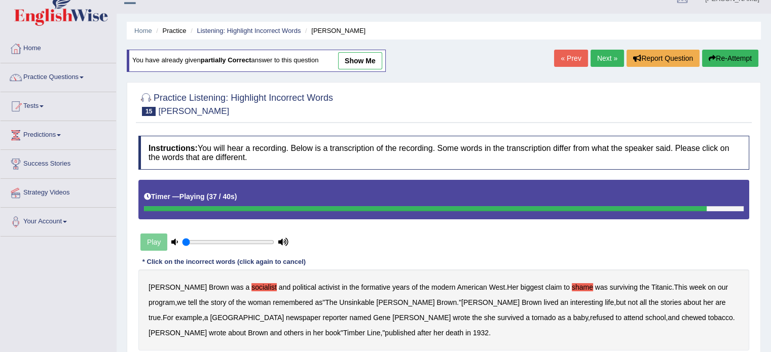
click at [324, 329] on b "her" at bounding box center [318, 333] width 10 height 8
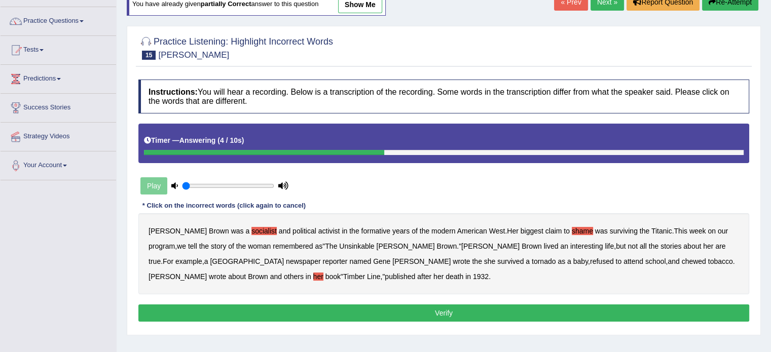
scroll to position [74, 0]
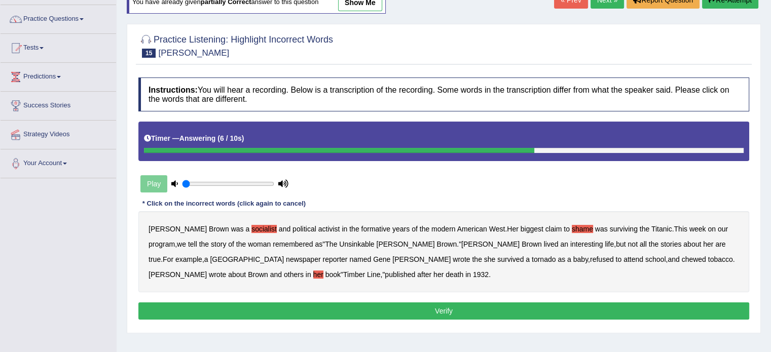
click at [488, 316] on button "Verify" at bounding box center [443, 311] width 611 height 17
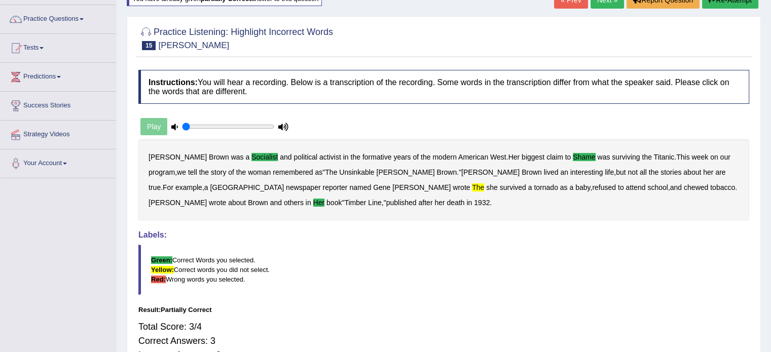
click at [472, 188] on b "the" at bounding box center [478, 188] width 12 height 8
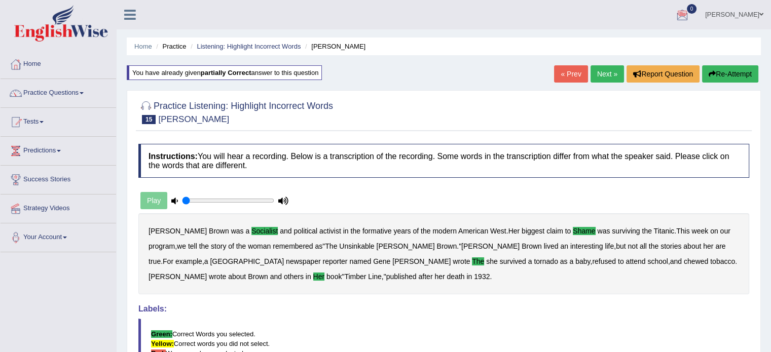
click at [601, 76] on link "Next »" at bounding box center [607, 73] width 33 height 17
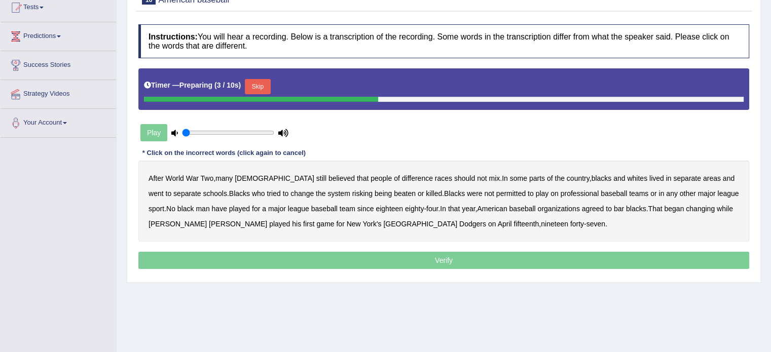
click at [162, 133] on div "Play" at bounding box center [214, 132] width 152 height 25
click at [266, 82] on button "Skip" at bounding box center [257, 86] width 25 height 15
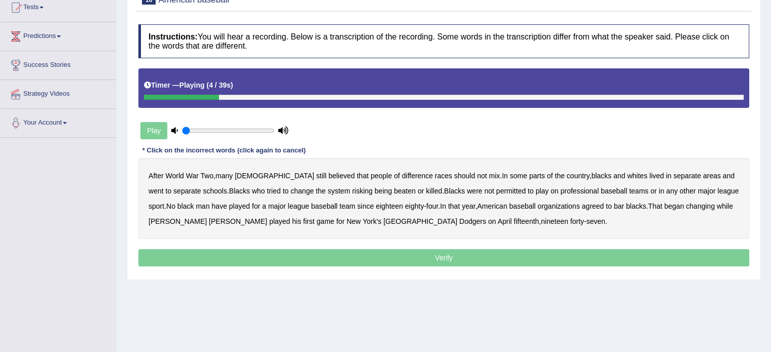
click at [402, 176] on b "difference" at bounding box center [417, 176] width 31 height 8
click at [352, 191] on b "risking" at bounding box center [362, 191] width 20 height 8
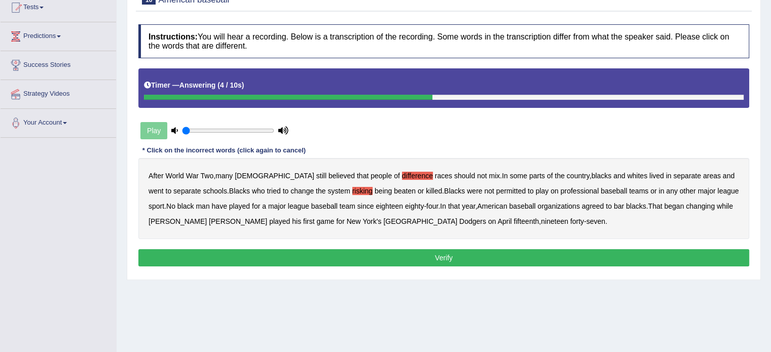
click at [212, 206] on b "have" at bounding box center [219, 206] width 15 height 8
